Goal: Book appointment/travel/reservation

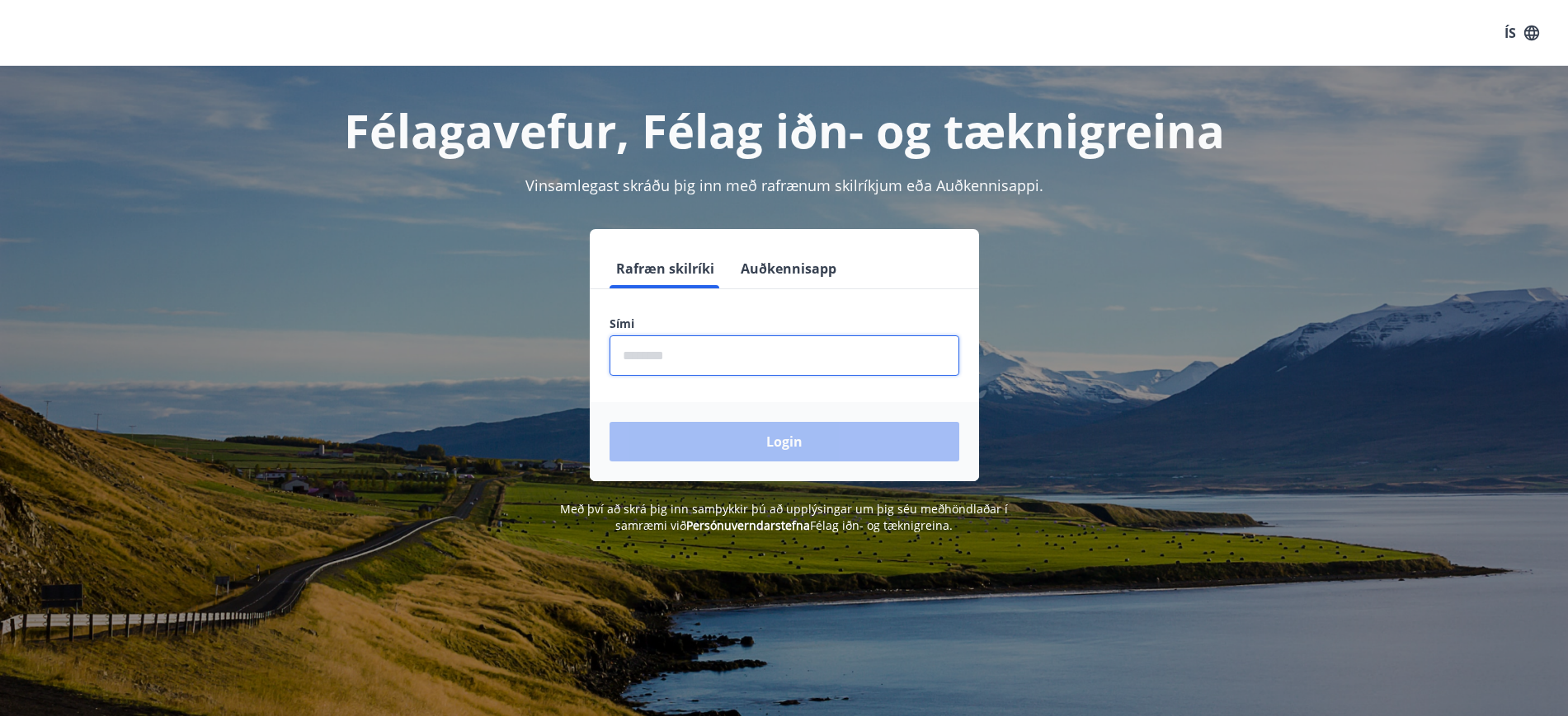
click at [658, 363] on input "phone" at bounding box center [784, 355] width 349 height 40
type input "********"
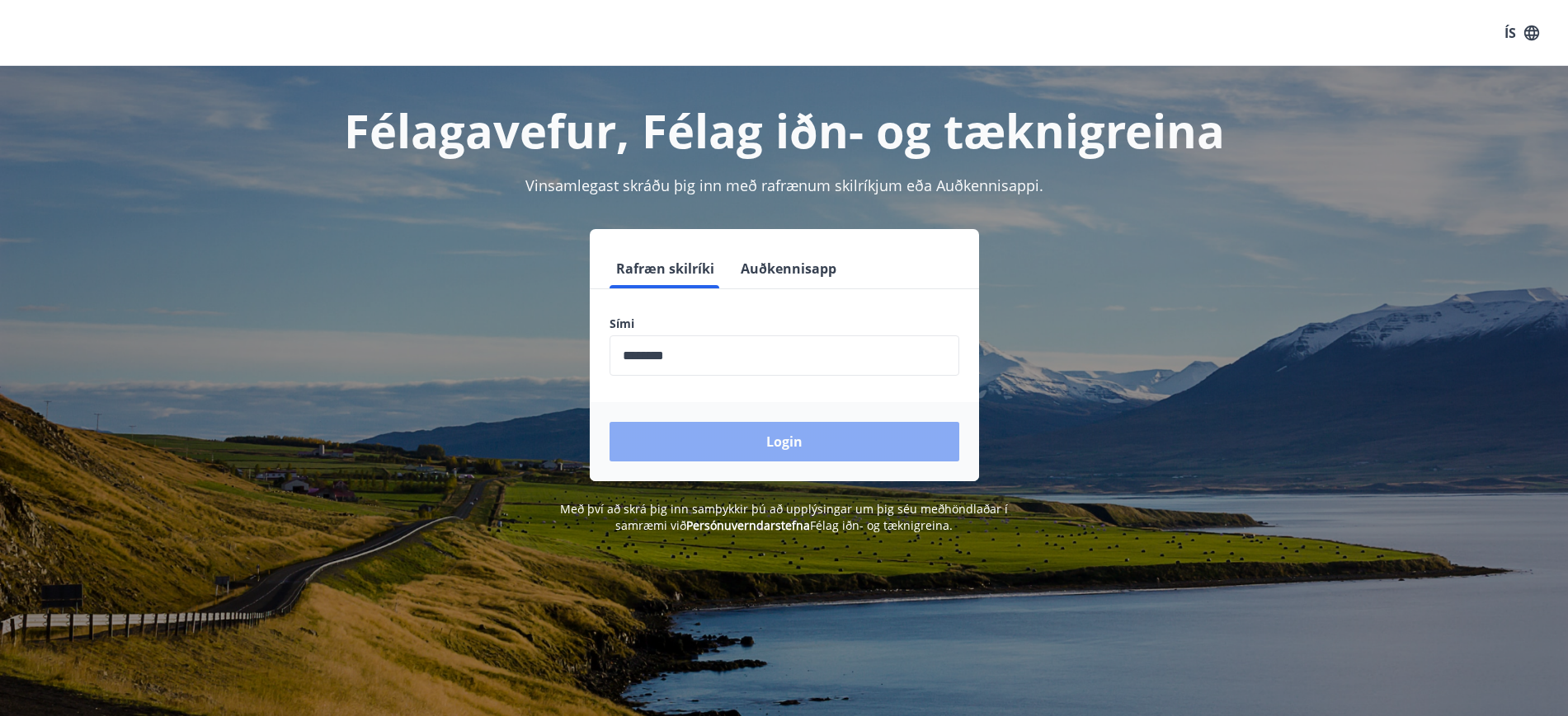
click at [725, 449] on button "Login" at bounding box center [784, 442] width 349 height 40
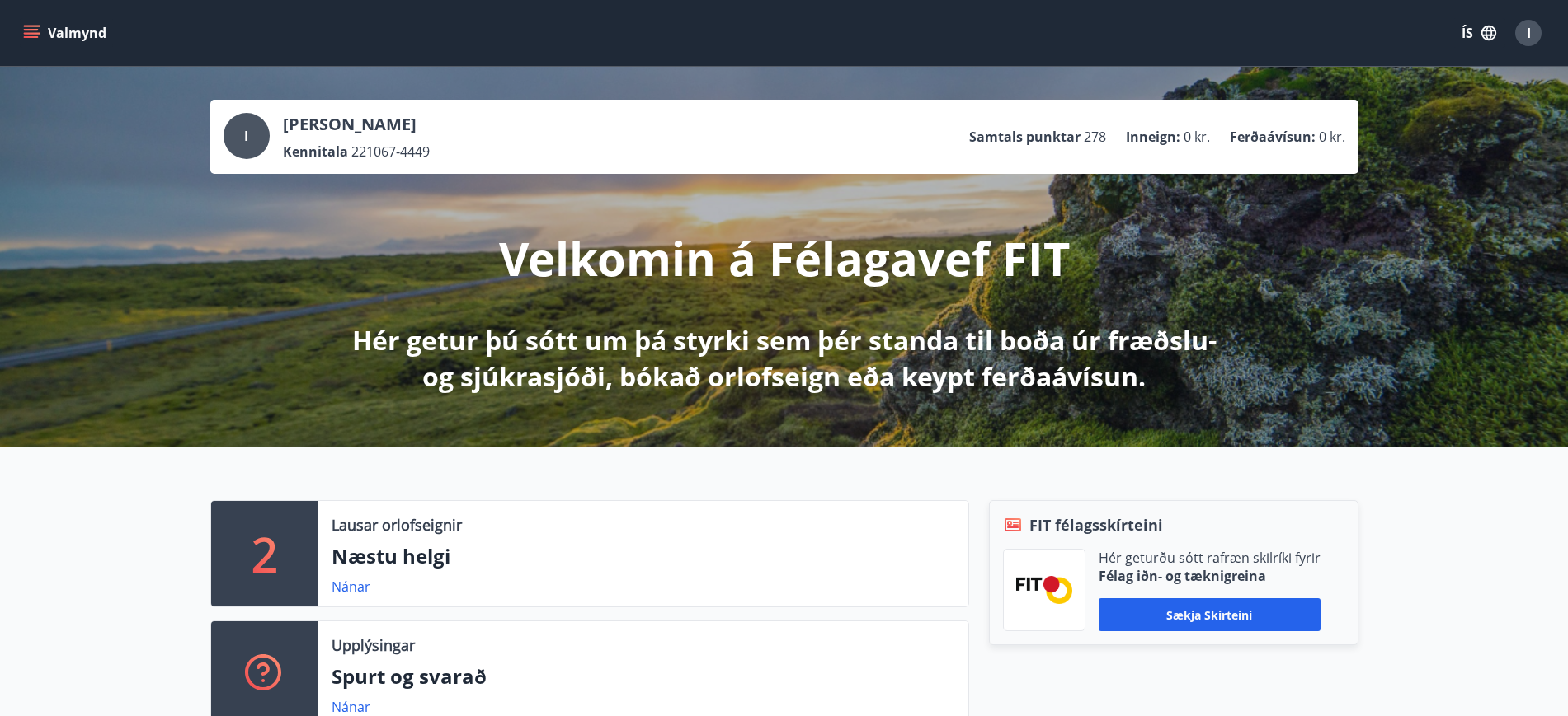
click at [341, 532] on p "Lausar orlofseignir" at bounding box center [397, 525] width 130 height 21
click at [62, 25] on button "Valmynd" at bounding box center [66, 33] width 93 height 30
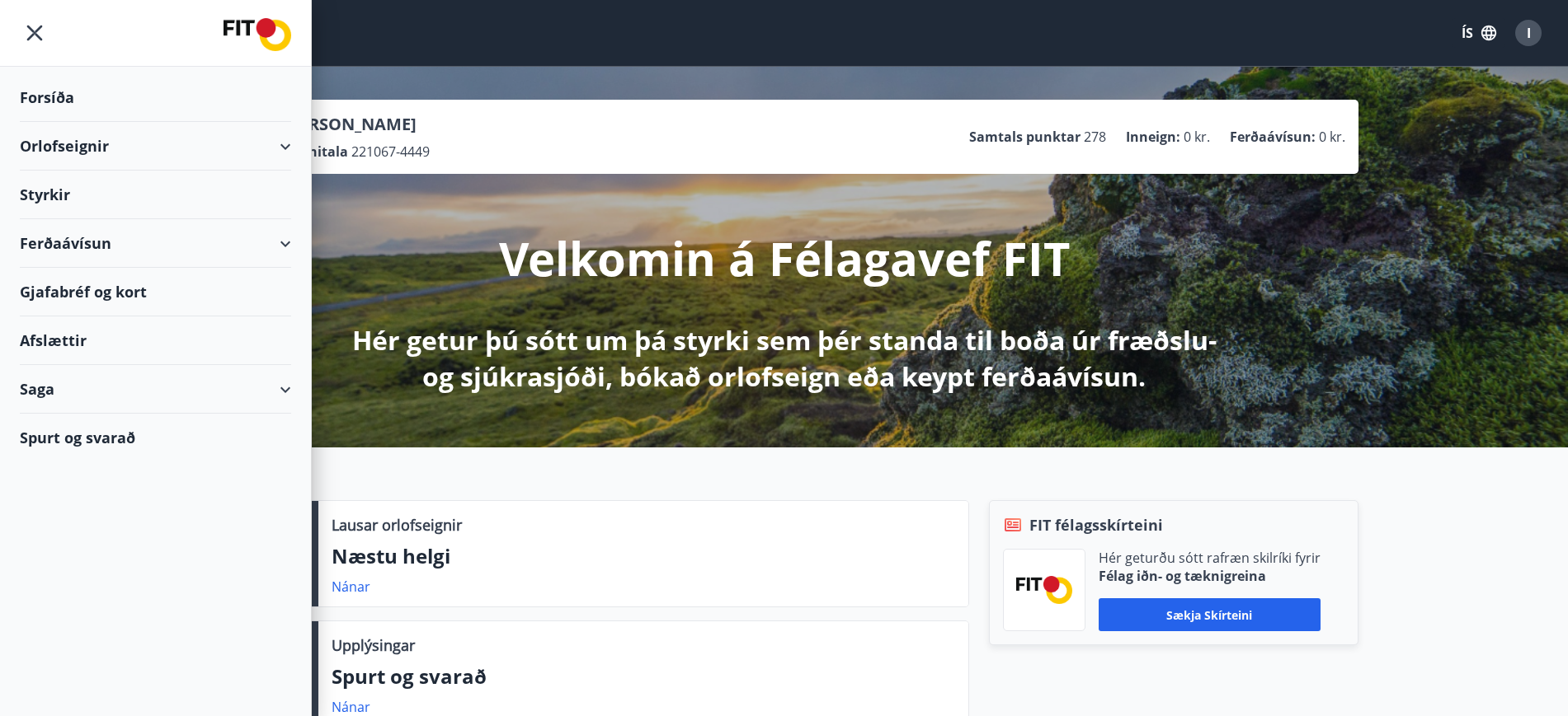
click at [73, 147] on div "Orlofseignir" at bounding box center [155, 146] width 271 height 48
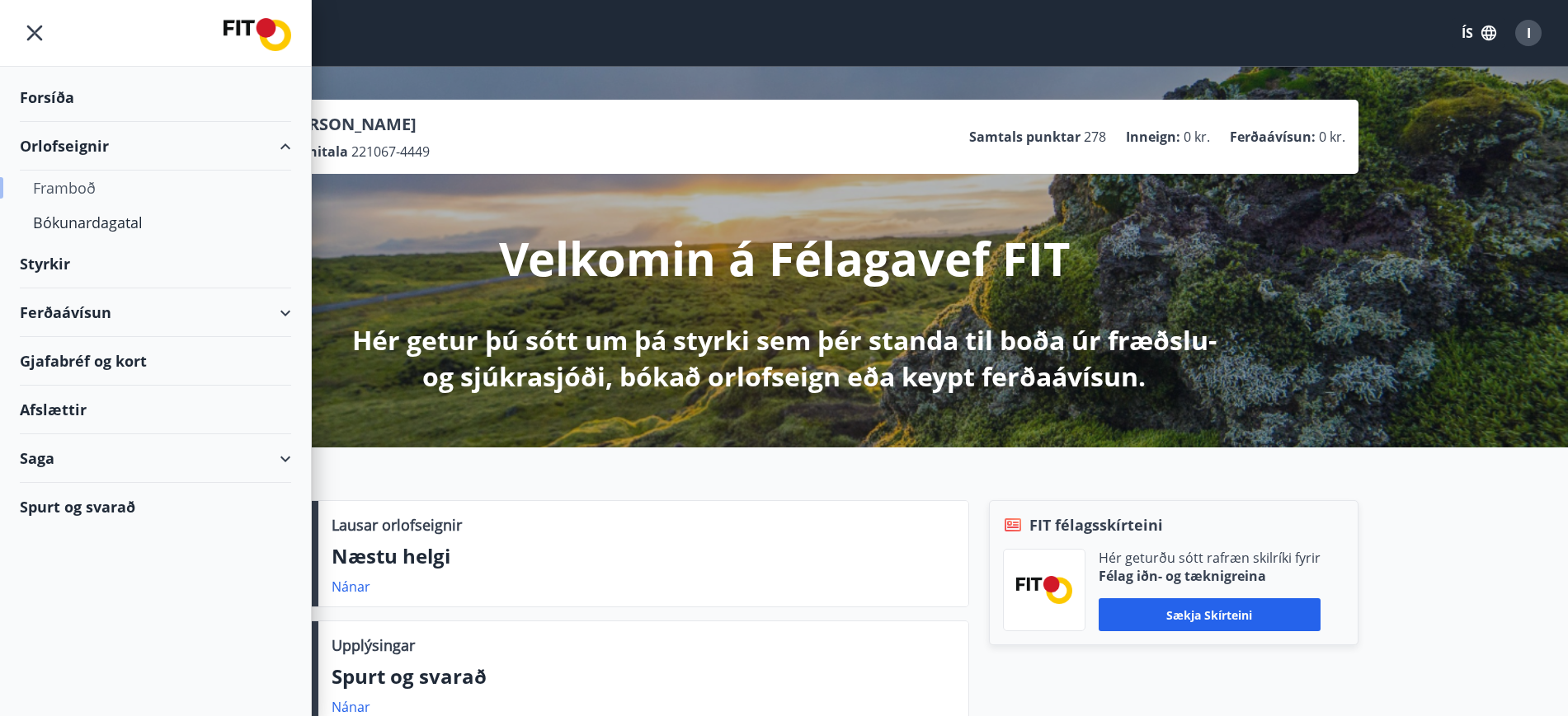
click at [70, 189] on div "Framboð" at bounding box center [155, 187] width 245 height 34
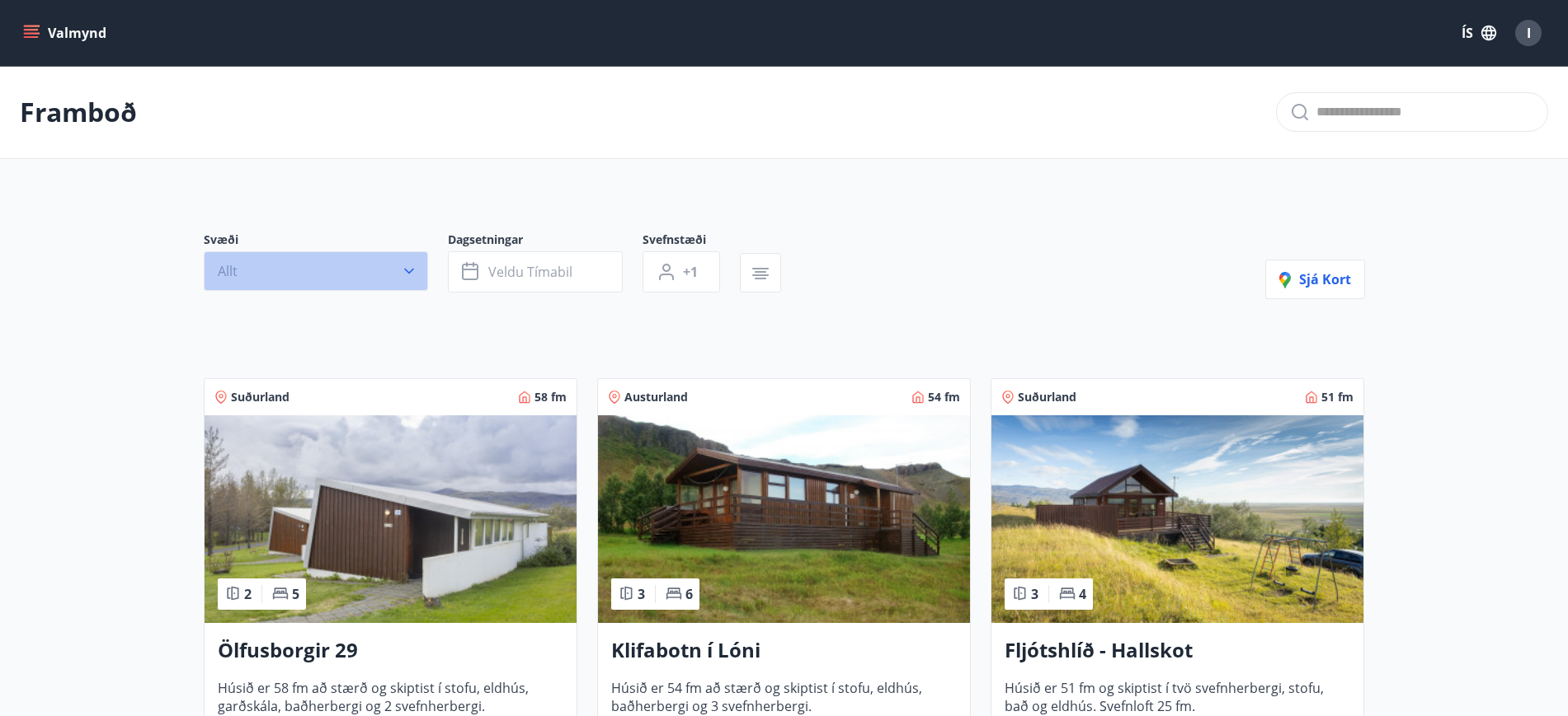
click at [407, 263] on icon "button" at bounding box center [409, 271] width 17 height 17
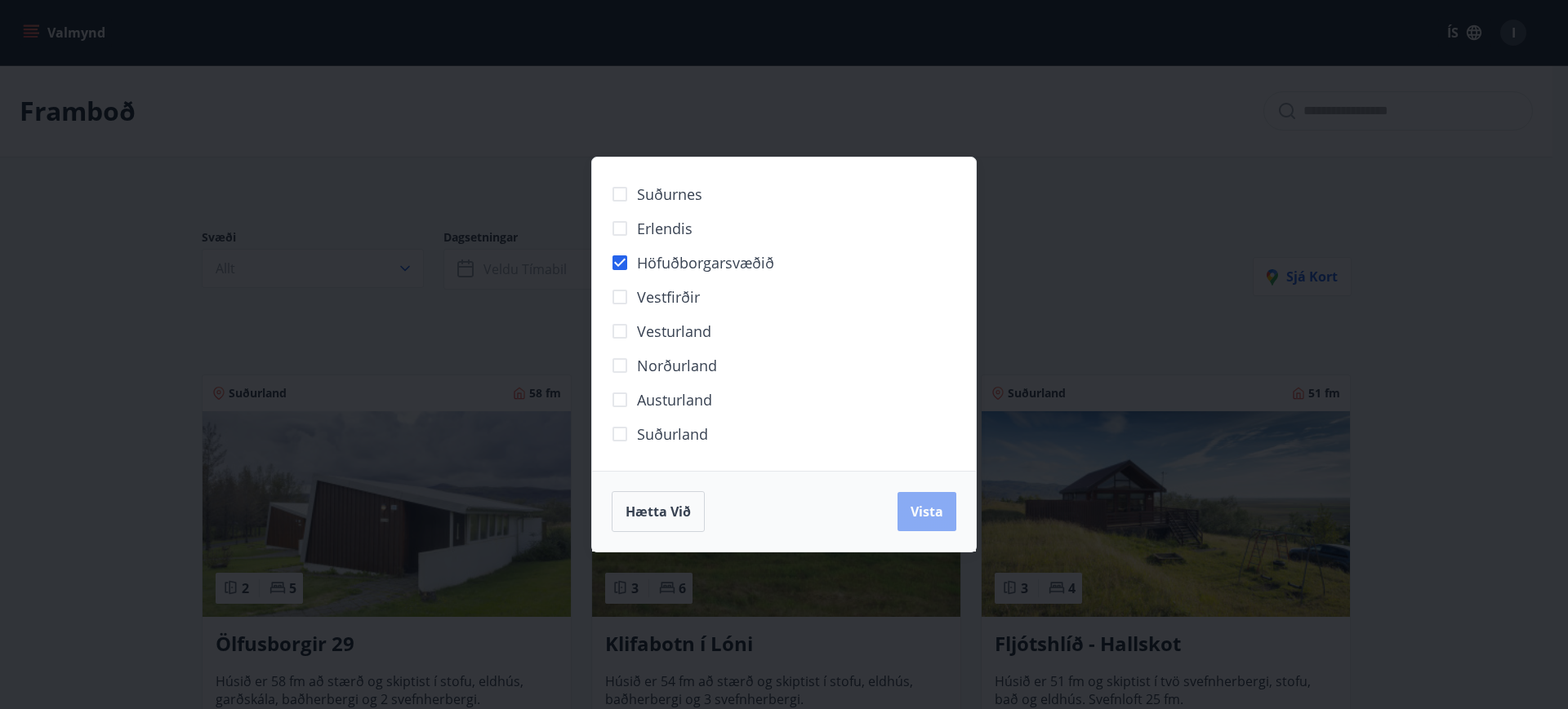
click at [933, 508] on span "Vista" at bounding box center [926, 511] width 32 height 18
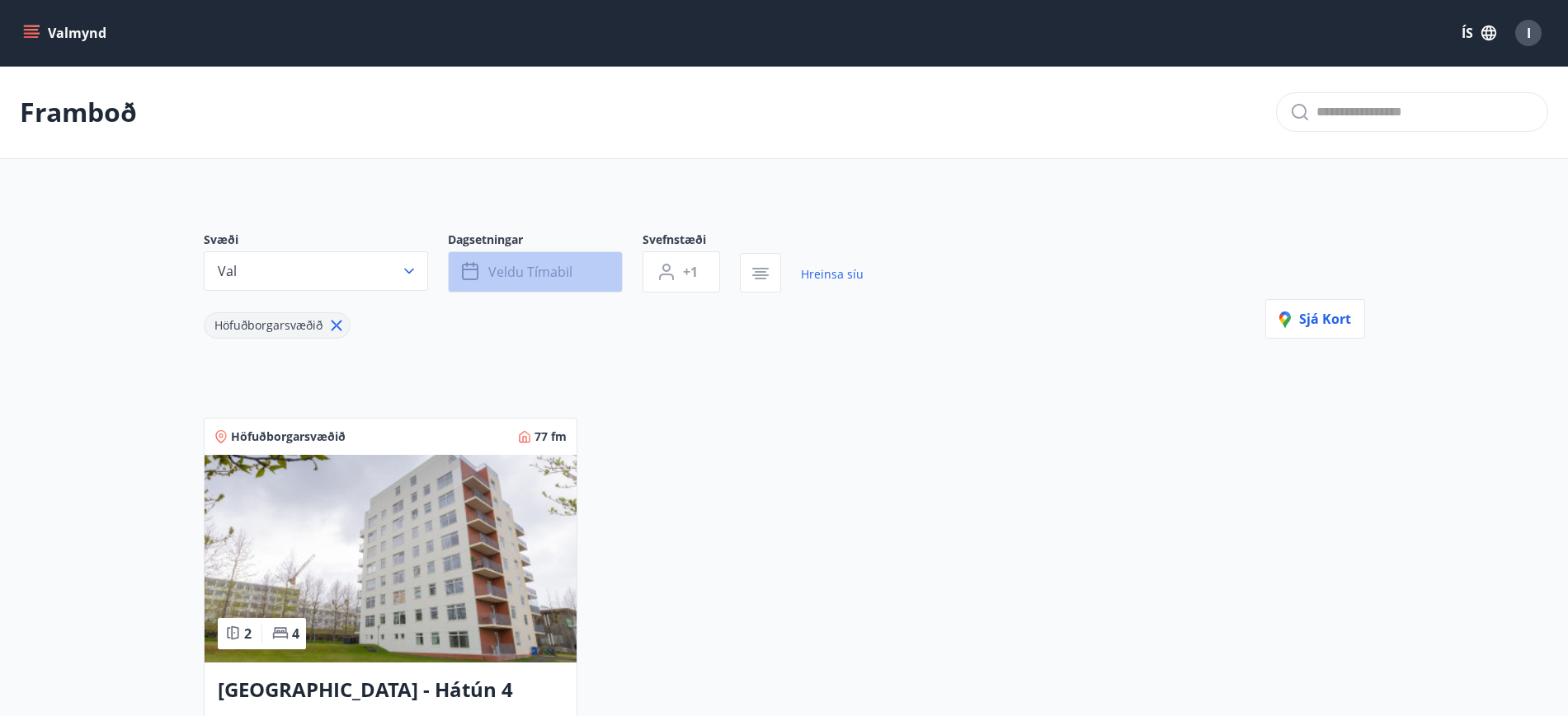
click at [541, 274] on span "Veldu tímabil" at bounding box center [531, 272] width 84 height 18
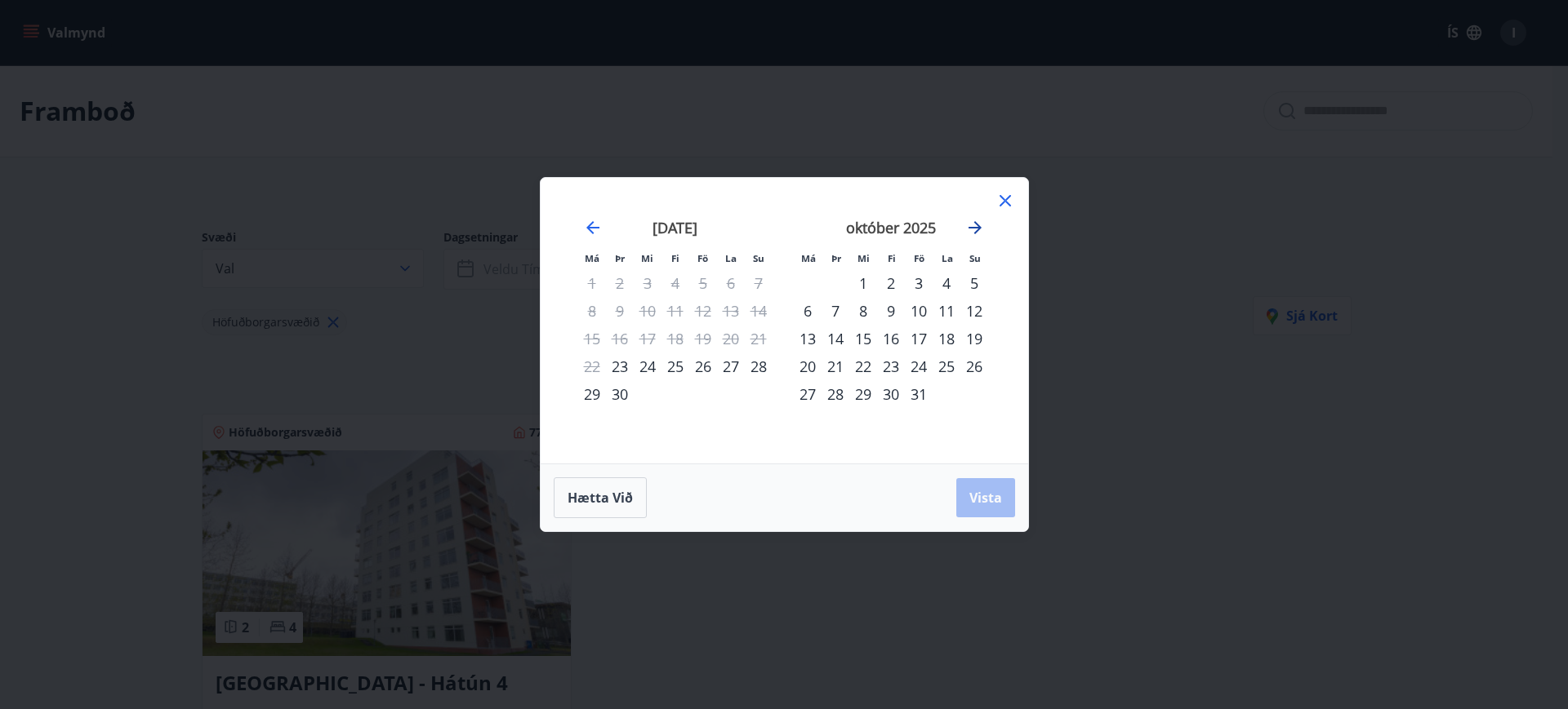
click at [979, 230] on icon "Move forward to switch to the next month." at bounding box center [975, 227] width 19 height 19
click at [974, 227] on icon "Move forward to switch to the next month." at bounding box center [975, 227] width 13 height 13
click at [587, 226] on icon "Move backward to switch to the previous month." at bounding box center [592, 227] width 19 height 19
click at [597, 226] on icon "Move backward to switch to the previous month." at bounding box center [592, 227] width 19 height 19
click at [972, 228] on icon "Move forward to switch to the next month." at bounding box center [975, 227] width 19 height 19
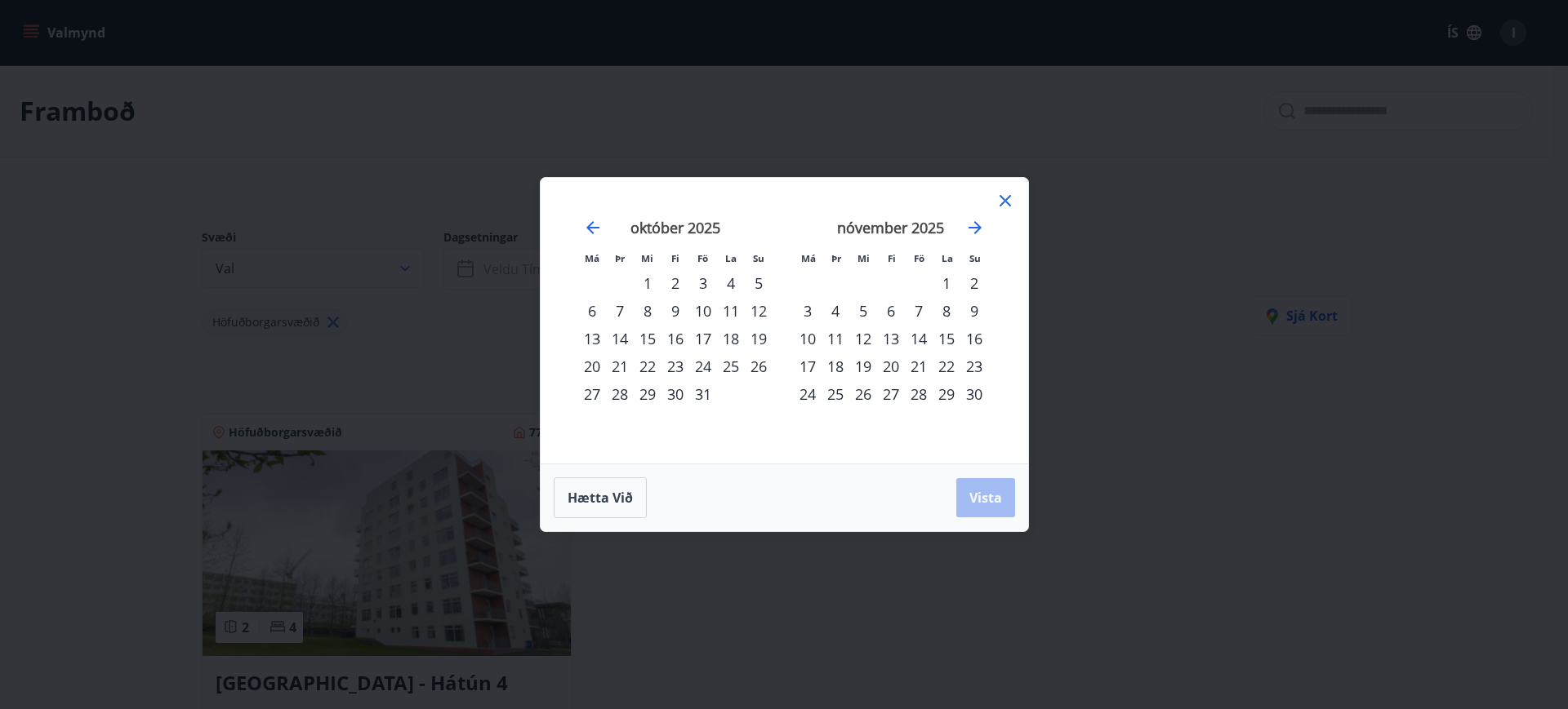
click at [1220, 421] on div "Má Þr Mi Fi Fö La Su Má Þr Mi Fi Fö La Su september 2025 1 2 3 4 5 6 7 8 9 10 1…" at bounding box center [784, 354] width 1568 height 709
click at [1010, 199] on icon at bounding box center [1005, 200] width 19 height 19
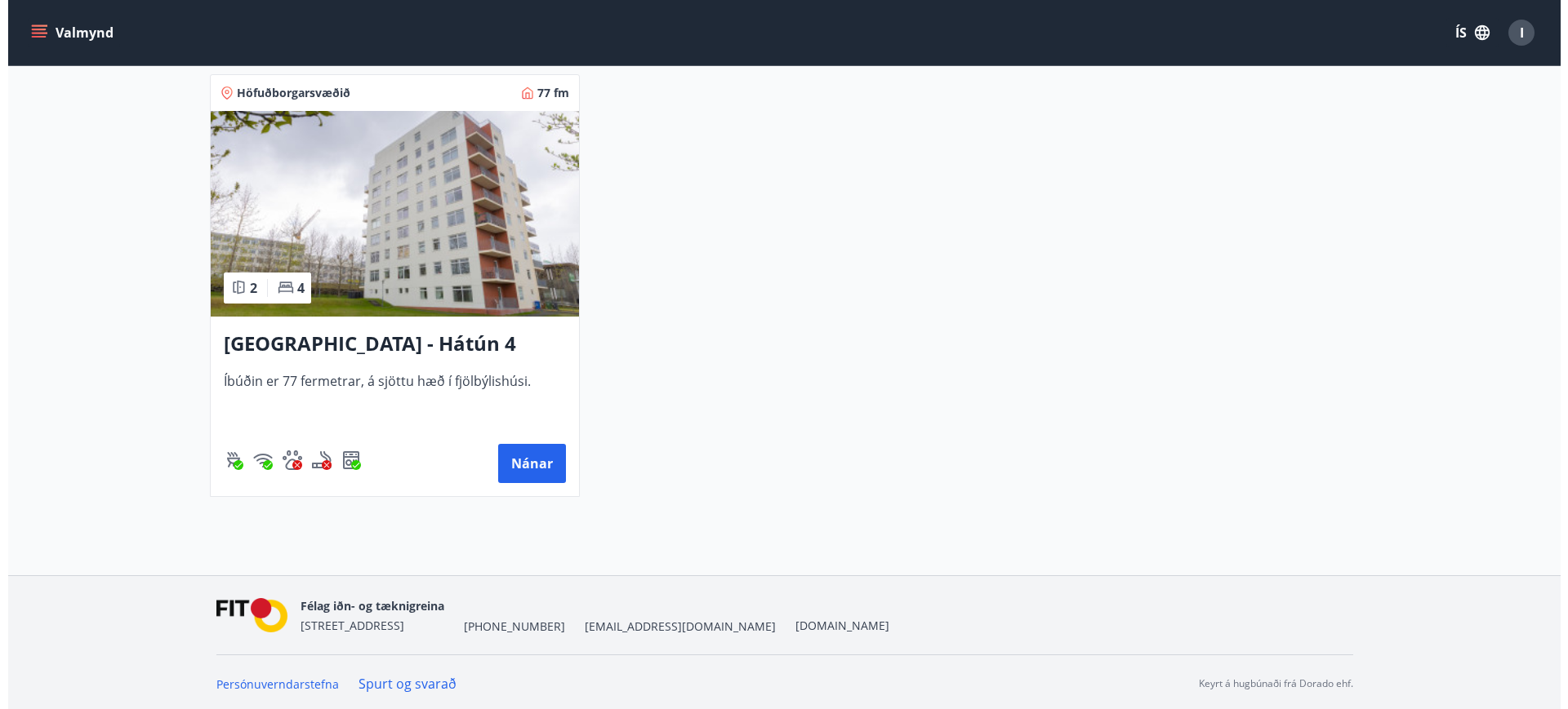
scroll to position [343, 0]
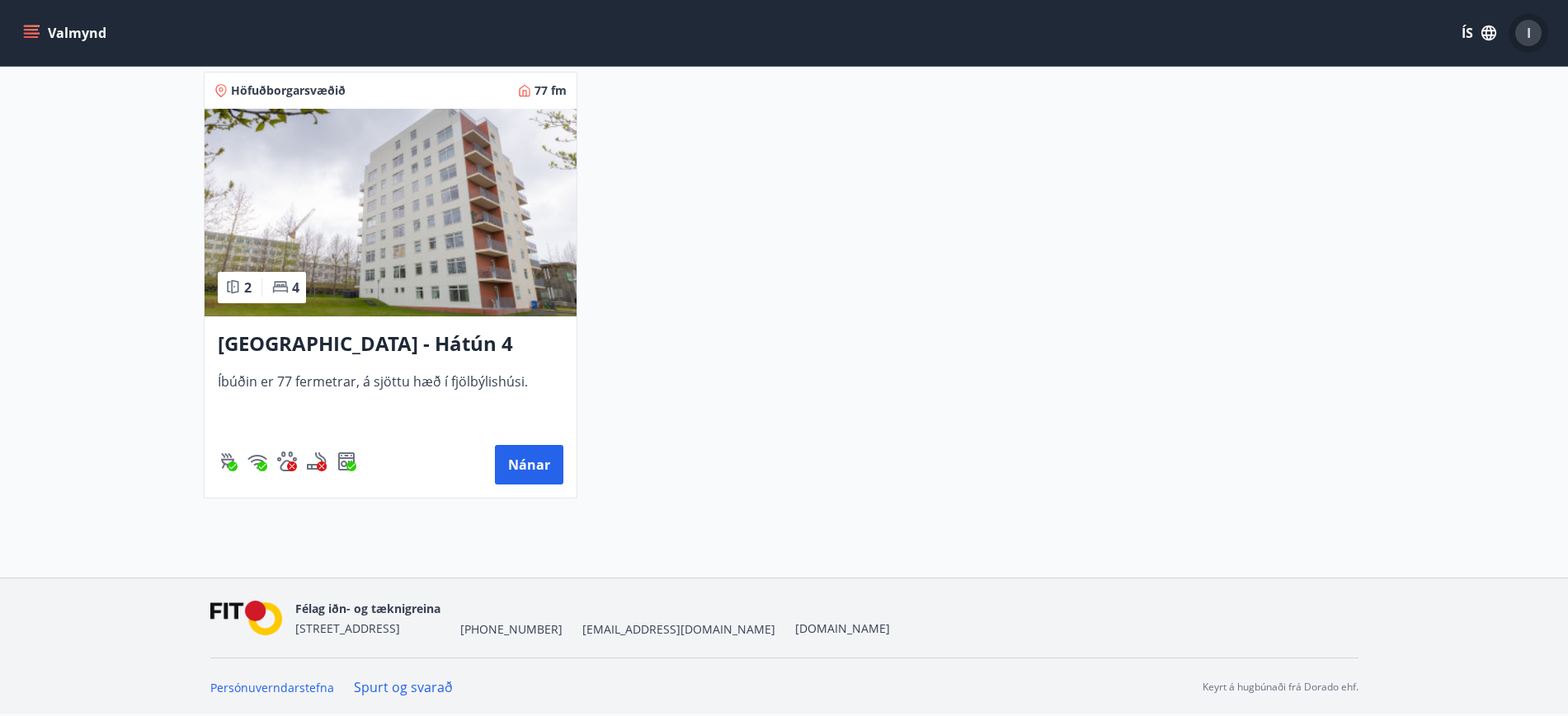
click at [1529, 38] on span "I" at bounding box center [1528, 33] width 4 height 18
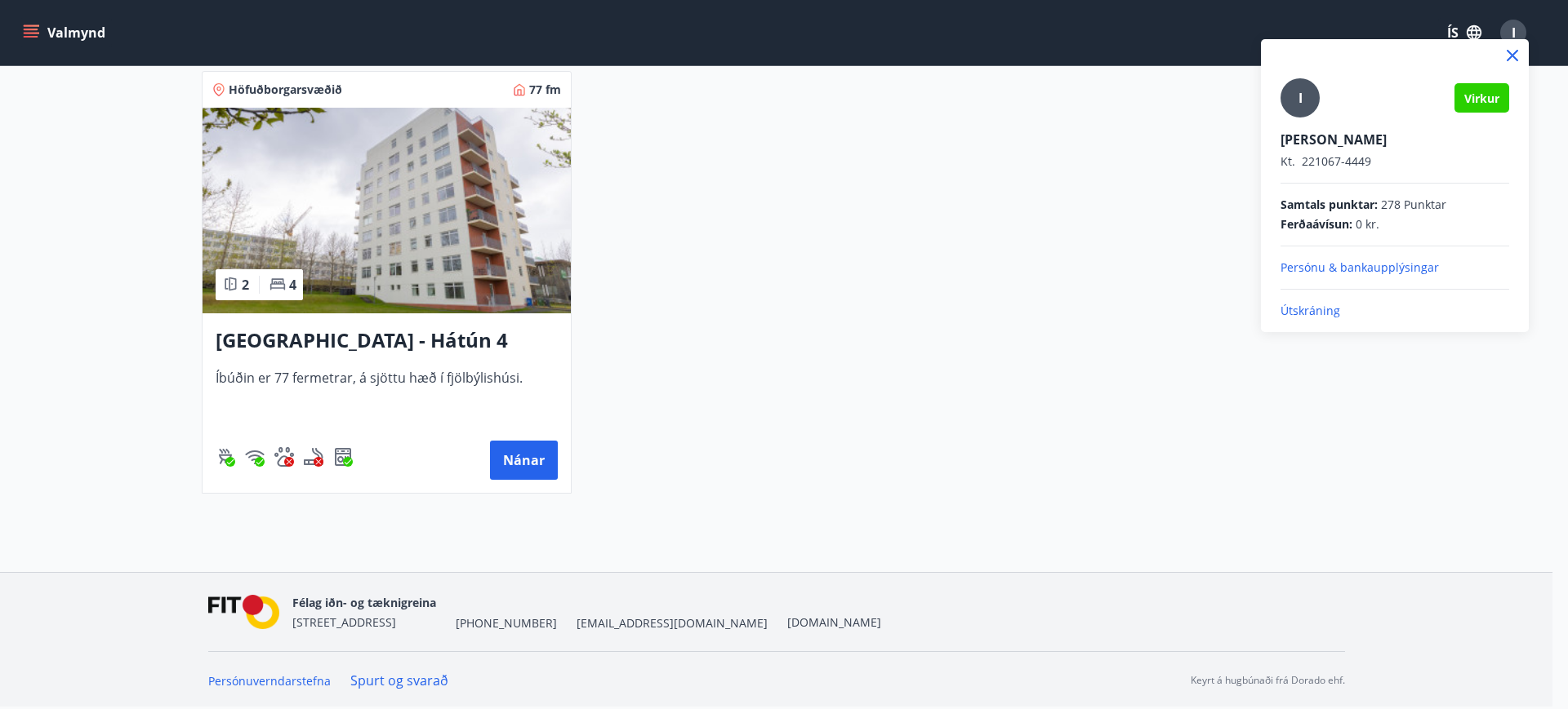
click at [1304, 310] on p "Útskráning" at bounding box center [1395, 311] width 228 height 17
